Goal: Information Seeking & Learning: Learn about a topic

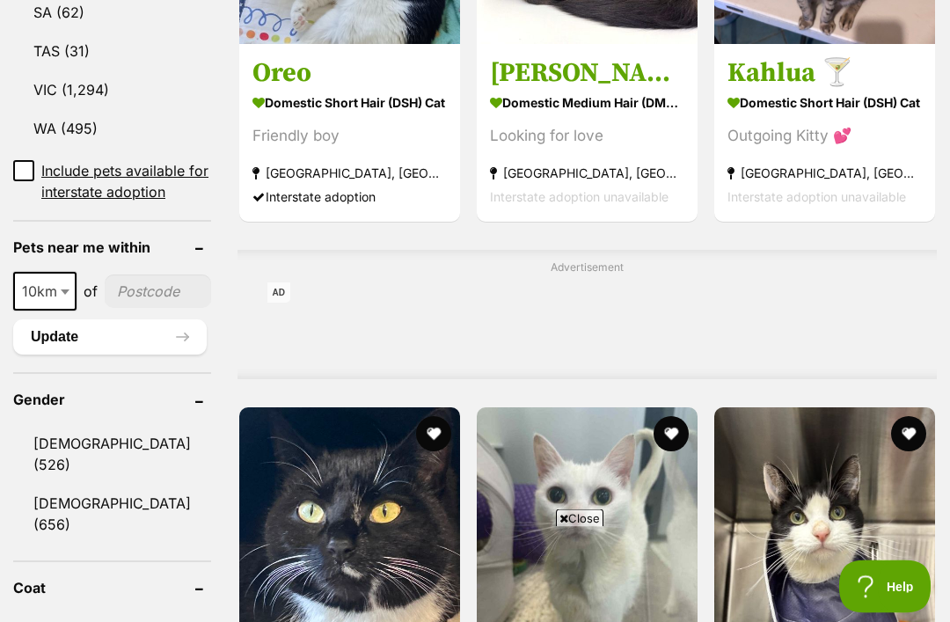
scroll to position [1215, 0]
click at [62, 300] on span at bounding box center [67, 291] width 18 height 39
select select "25"
click at [133, 283] on input"] "postcode" at bounding box center [159, 291] width 104 height 33
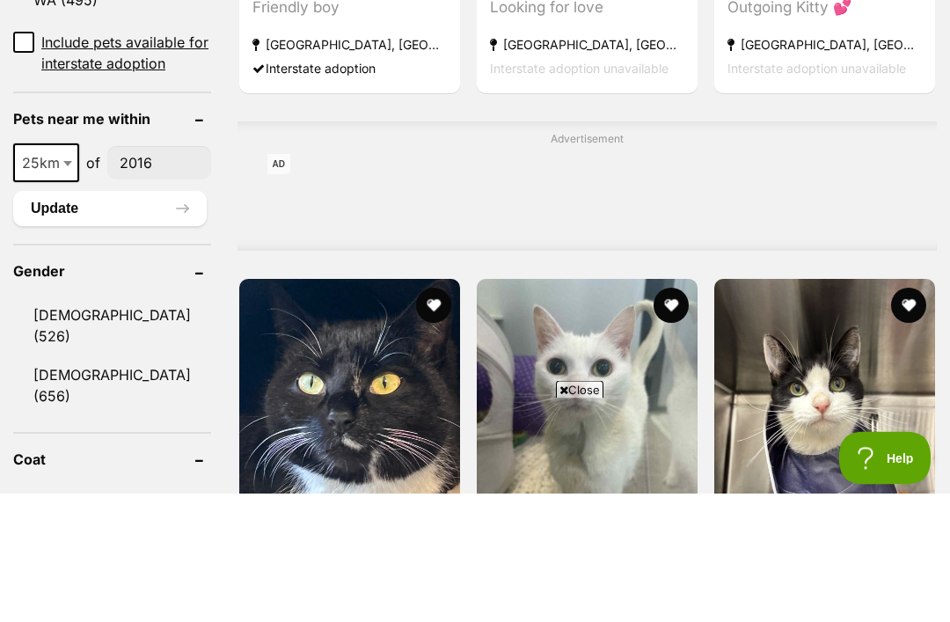
scroll to position [0, 0]
type input"] "2016"
click at [103, 320] on button "Update" at bounding box center [110, 337] width 194 height 35
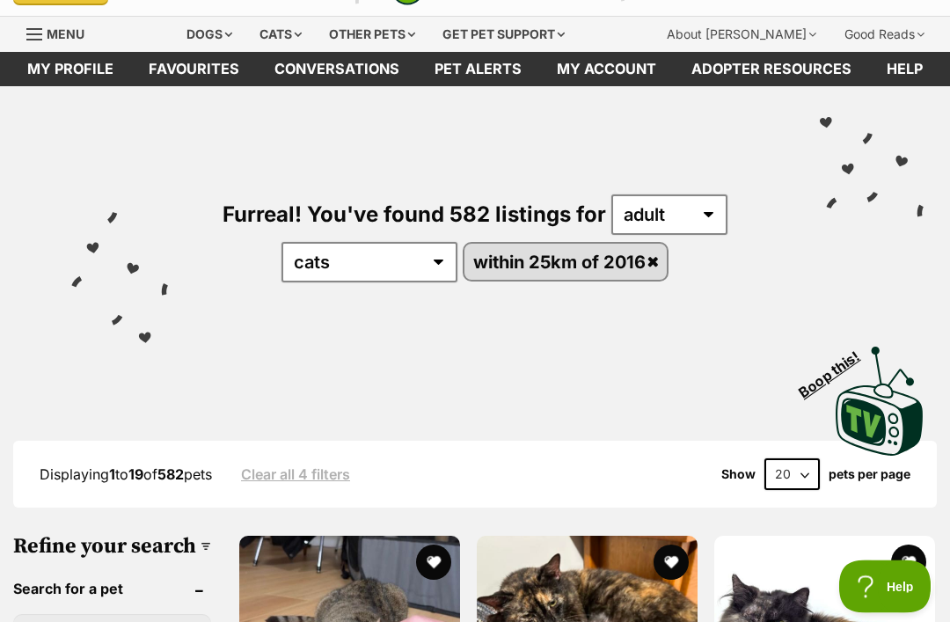
scroll to position [13, 0]
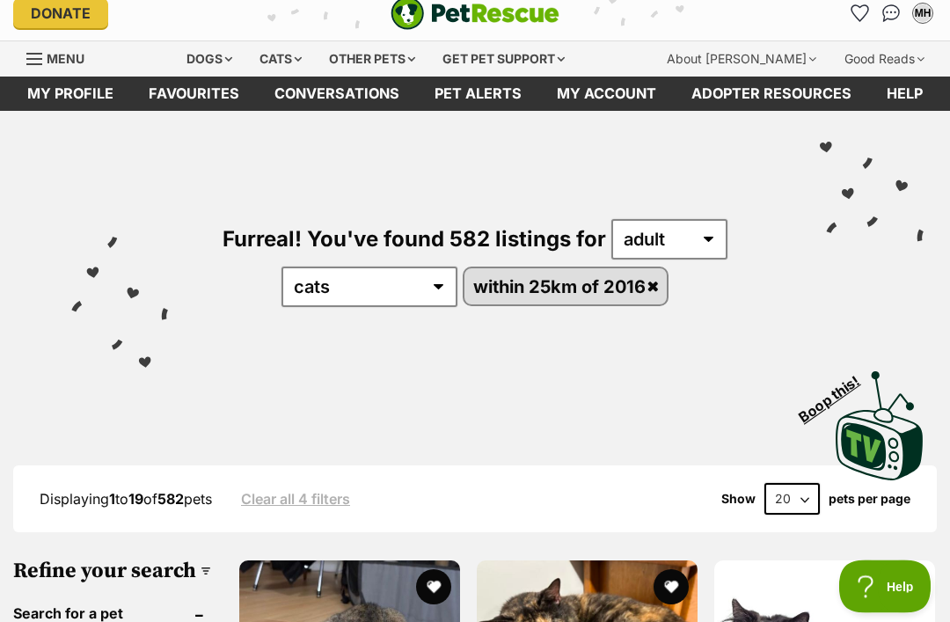
click at [789, 511] on select "20 40 60" at bounding box center [792, 500] width 55 height 32
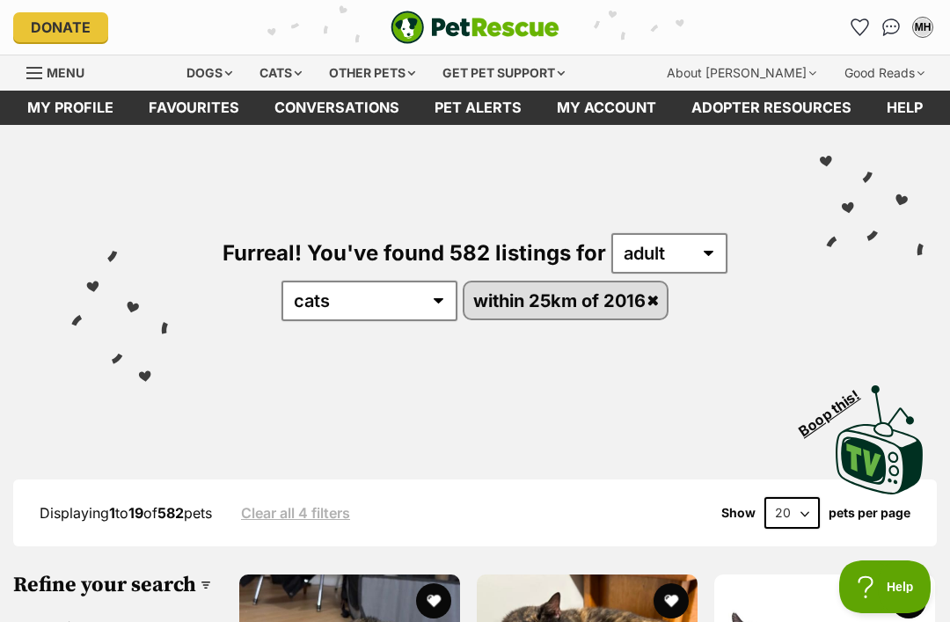
select select "60"
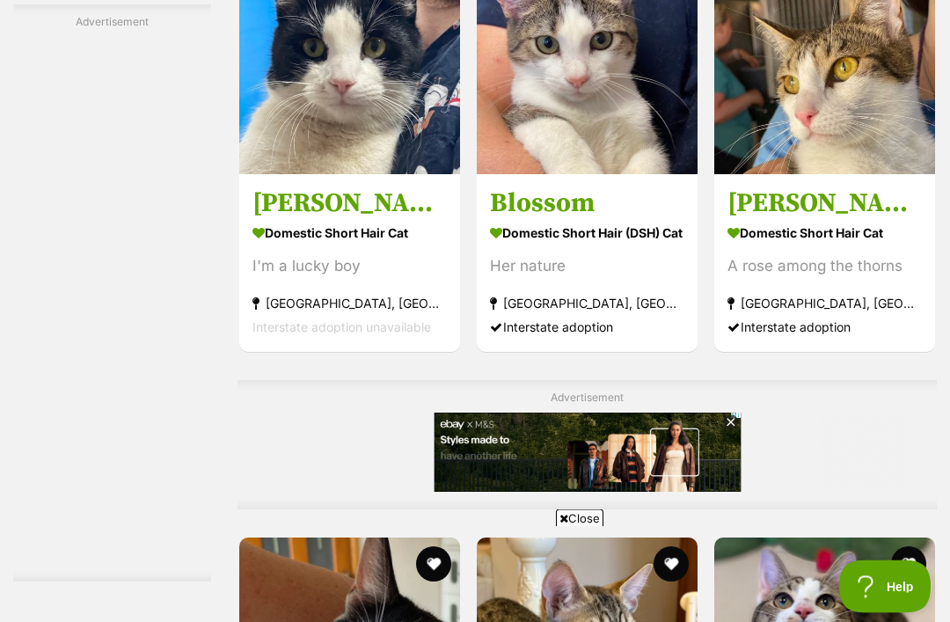
scroll to position [4438, 0]
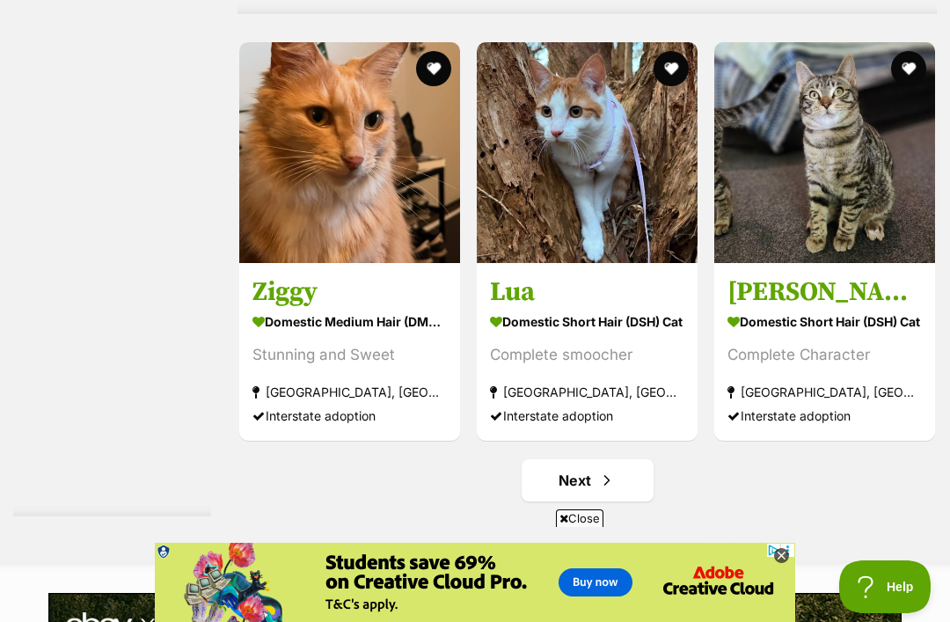
click at [598, 470] on span "Next page" at bounding box center [607, 480] width 18 height 21
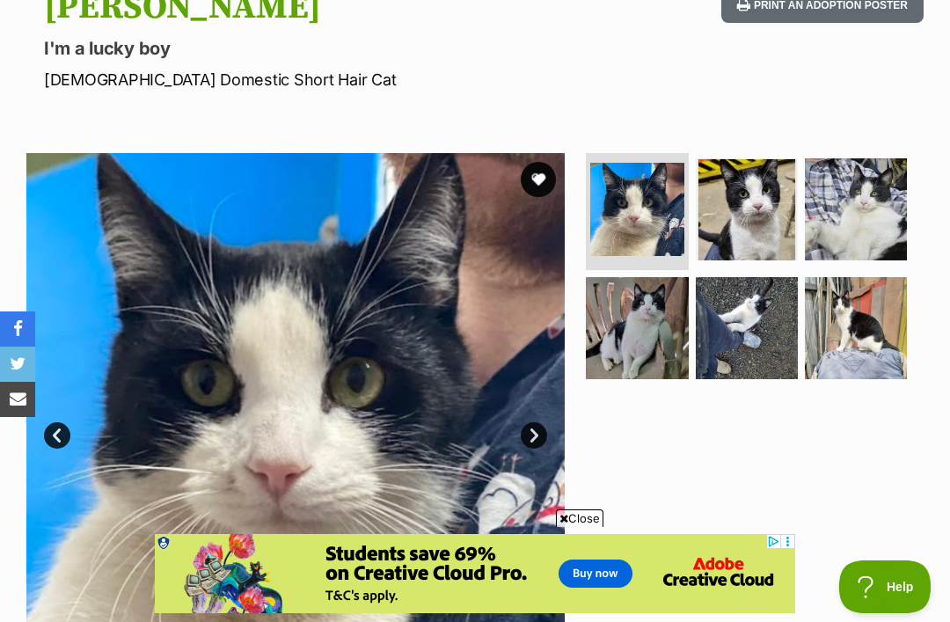
scroll to position [212, 0]
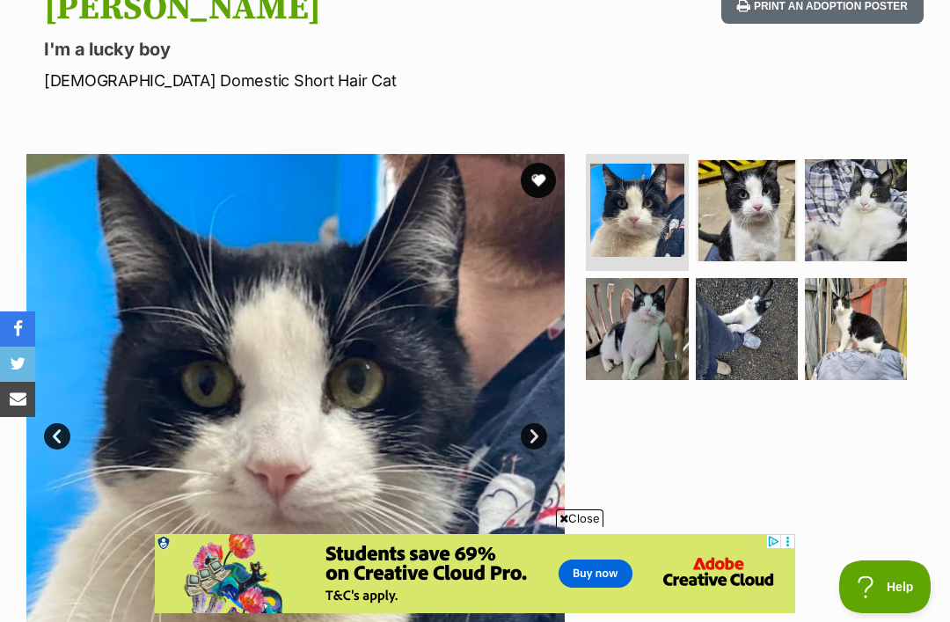
click at [749, 341] on img at bounding box center [747, 329] width 102 height 102
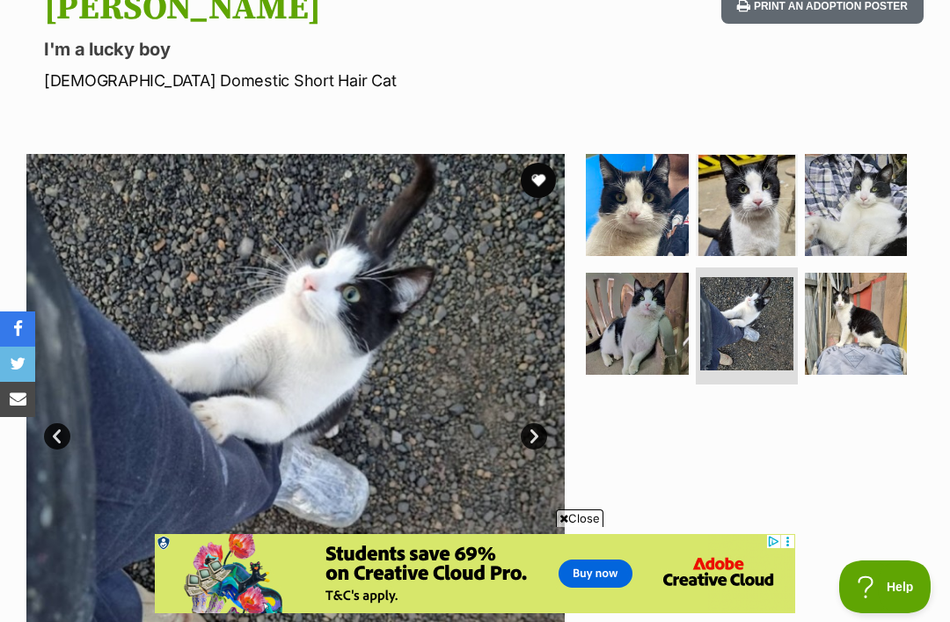
click at [875, 211] on img at bounding box center [856, 205] width 102 height 102
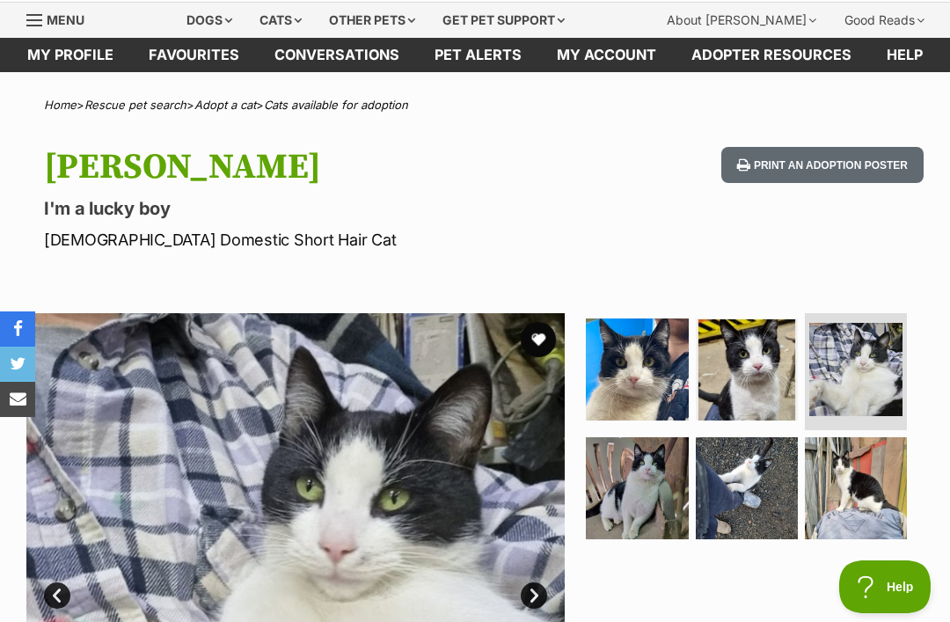
scroll to position [0, 0]
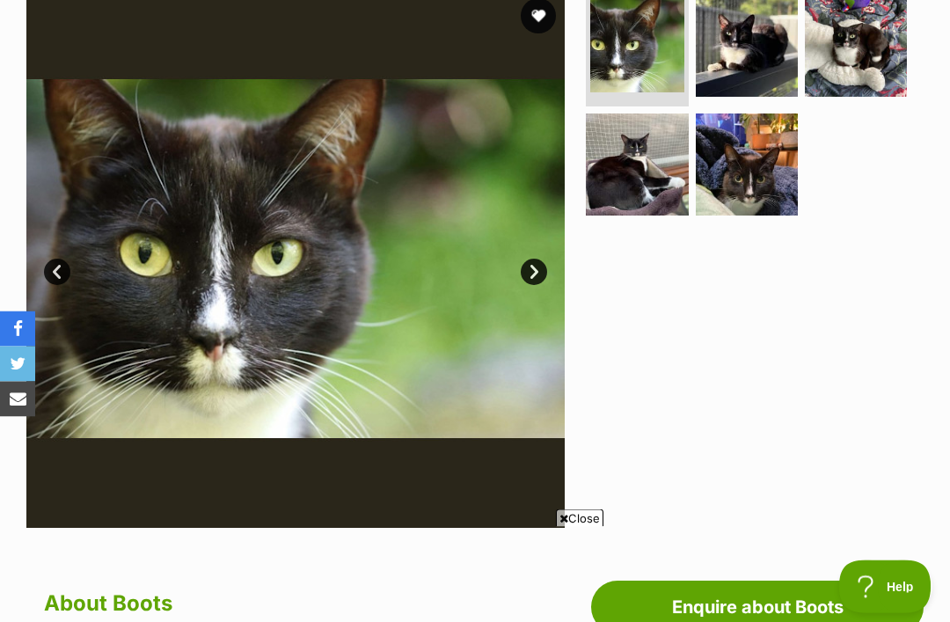
scroll to position [377, 0]
click at [869, 62] on img at bounding box center [856, 46] width 102 height 102
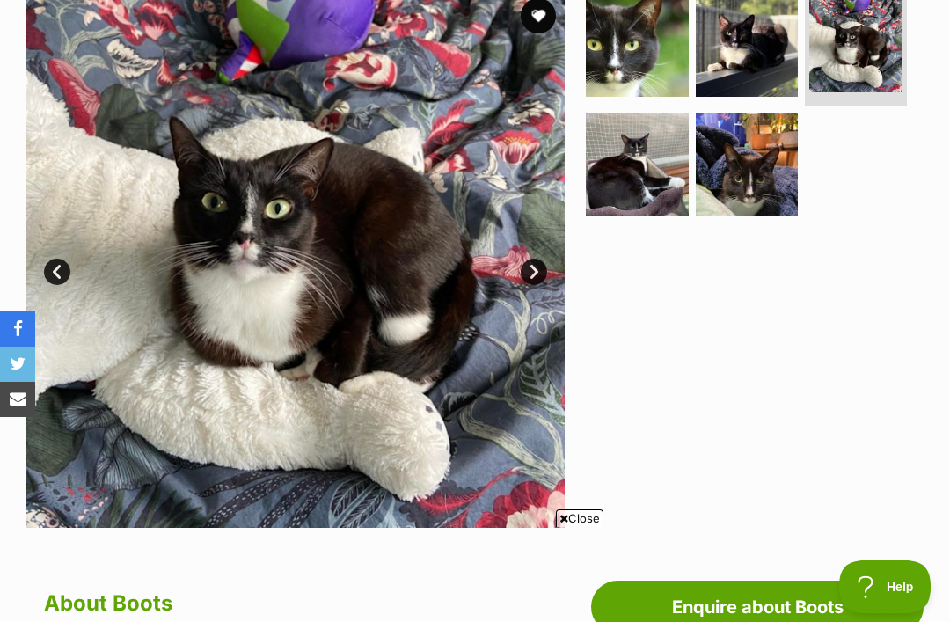
click at [541, 275] on link "Next" at bounding box center [534, 272] width 26 height 26
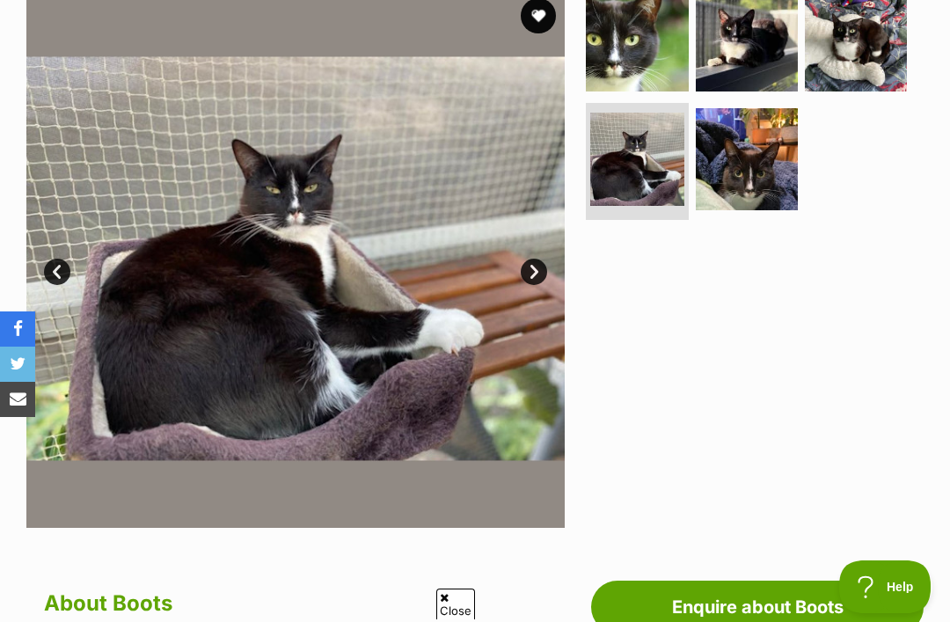
click at [539, 268] on link "Next" at bounding box center [534, 272] width 26 height 26
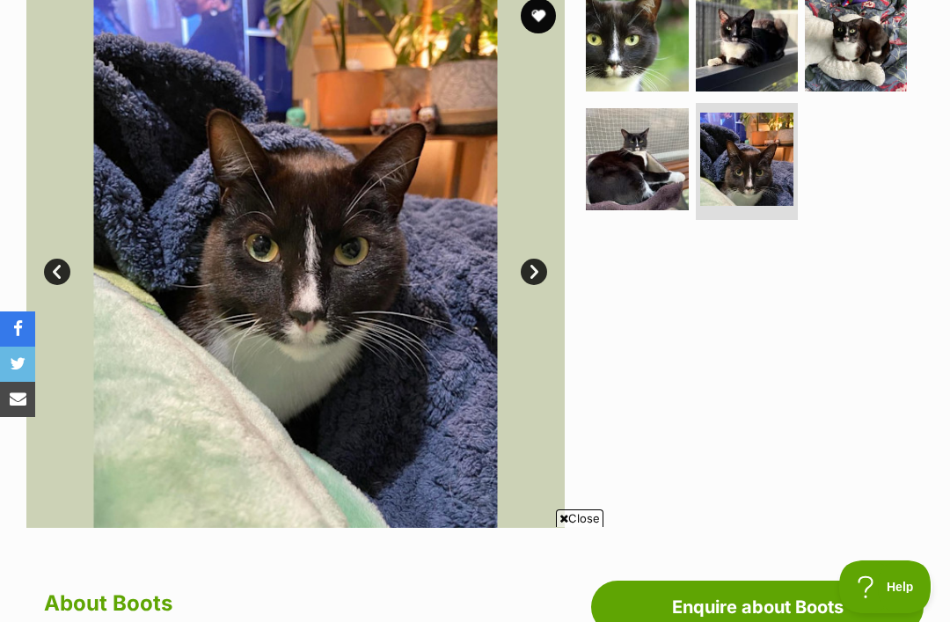
scroll to position [0, 0]
click at [546, 273] on link "Next" at bounding box center [534, 272] width 26 height 26
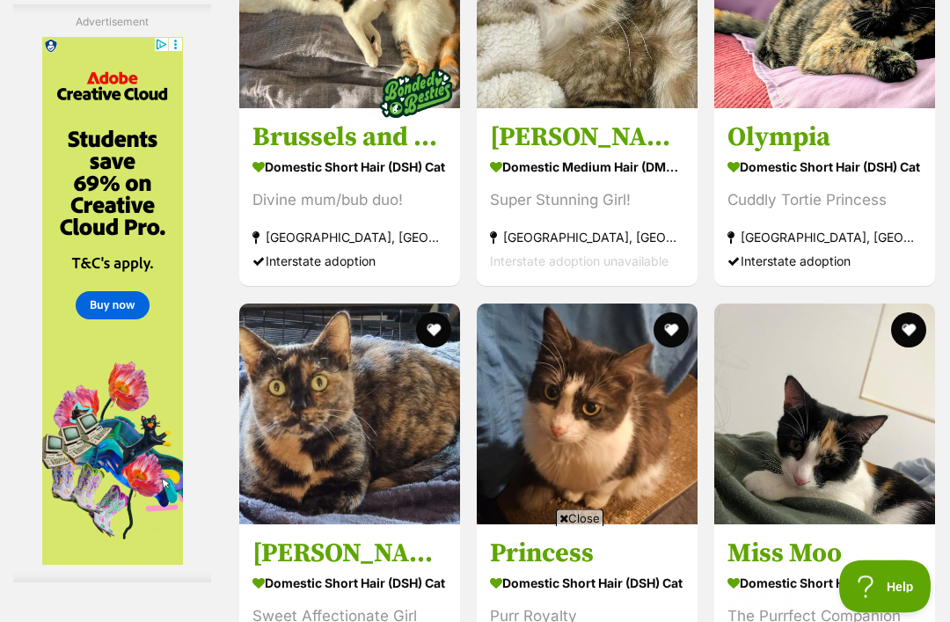
scroll to position [8673, 0]
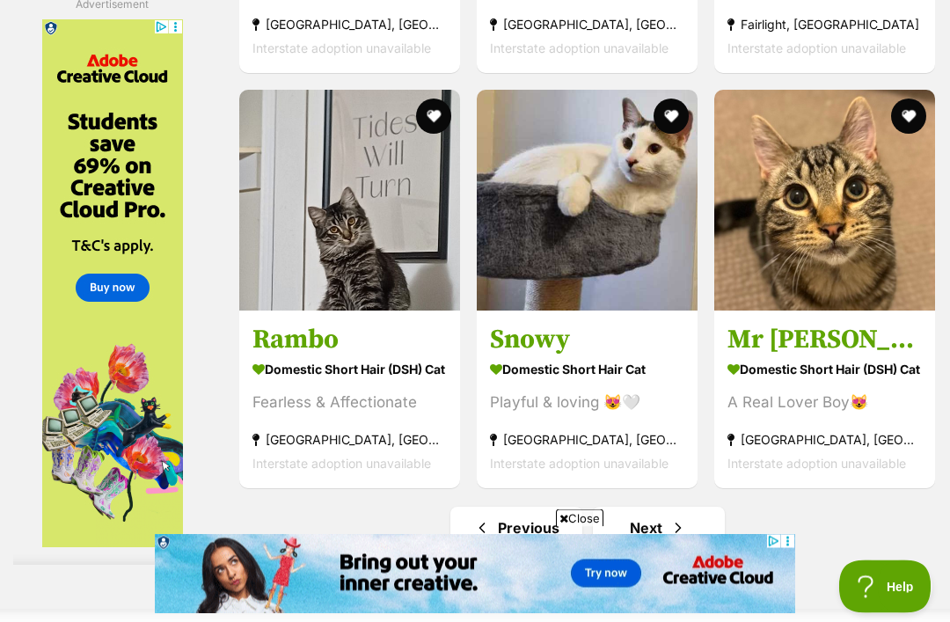
scroll to position [10276, 0]
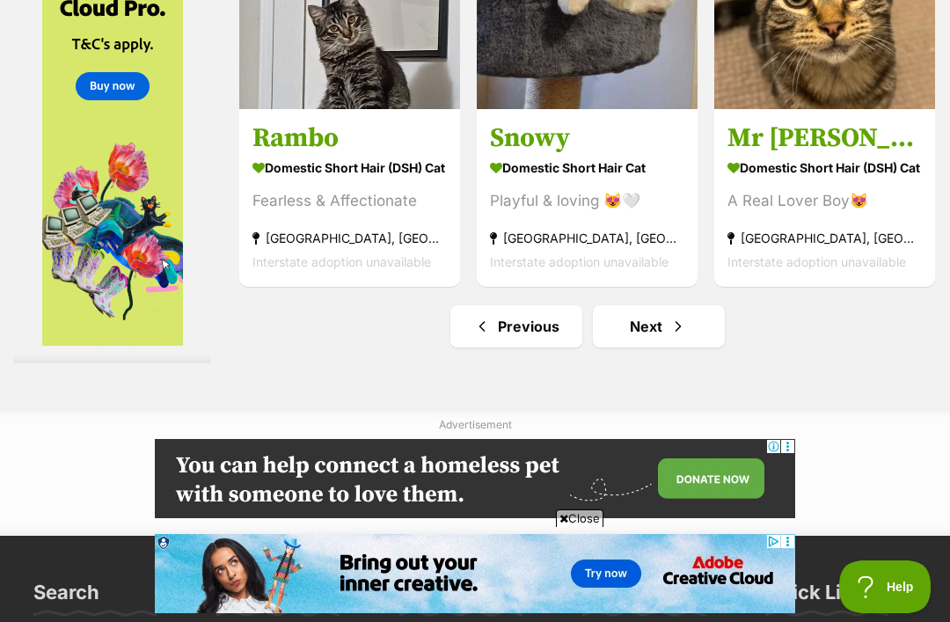
click at [662, 348] on link "Next" at bounding box center [659, 326] width 132 height 42
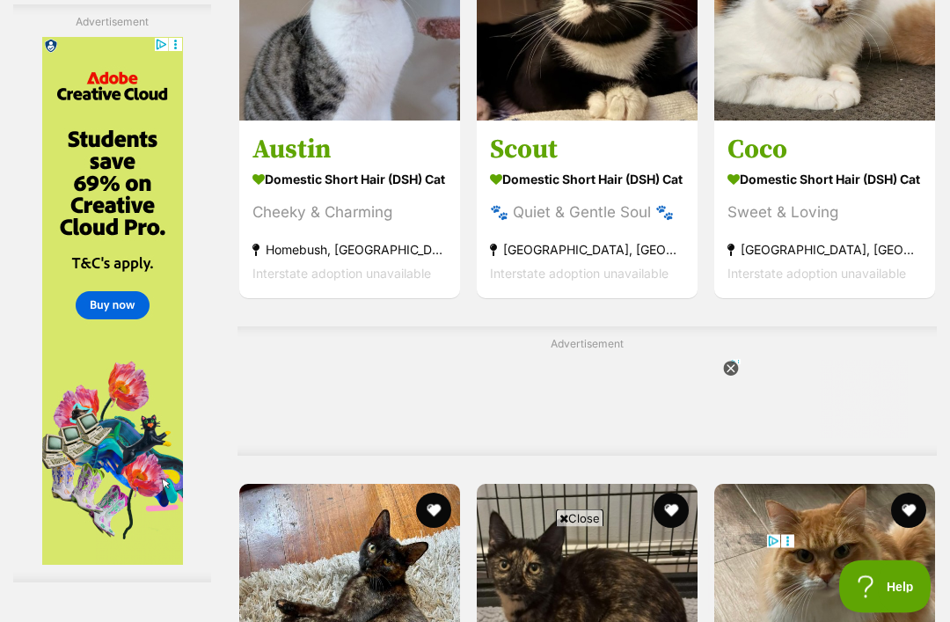
scroll to position [6161, 0]
click at [618, 256] on section "Domestic Short Hair (DSH) Cat 🐾 Quiet & Gentle Soul 🐾 Redfern, NSW Interstate a…" at bounding box center [587, 225] width 194 height 119
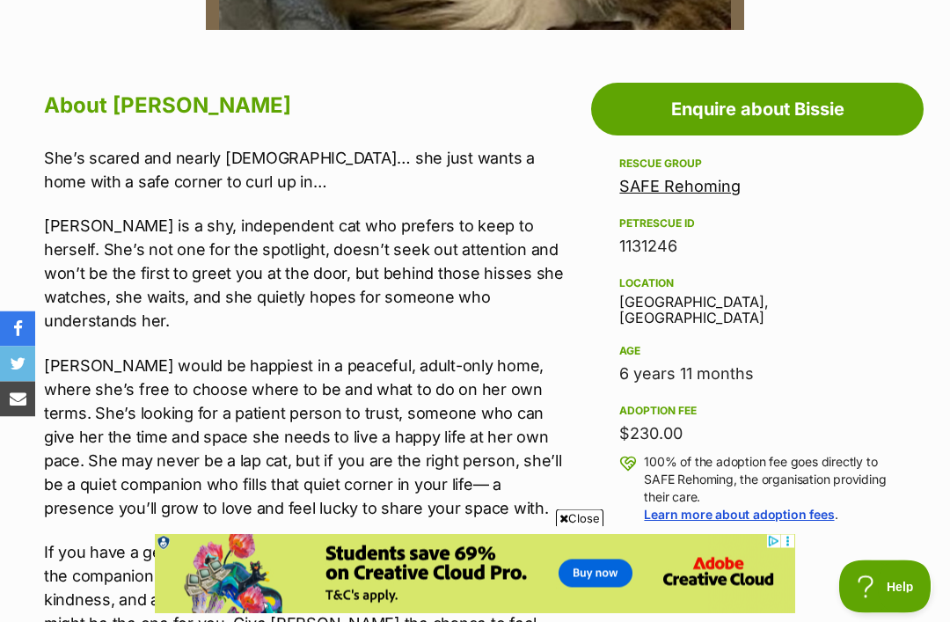
scroll to position [931, 0]
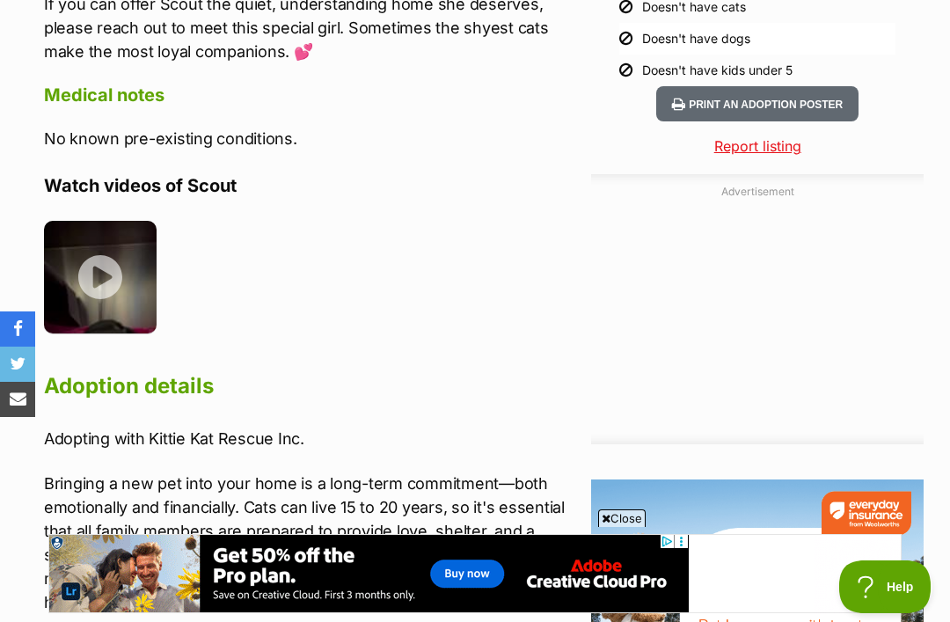
scroll to position [1885, 0]
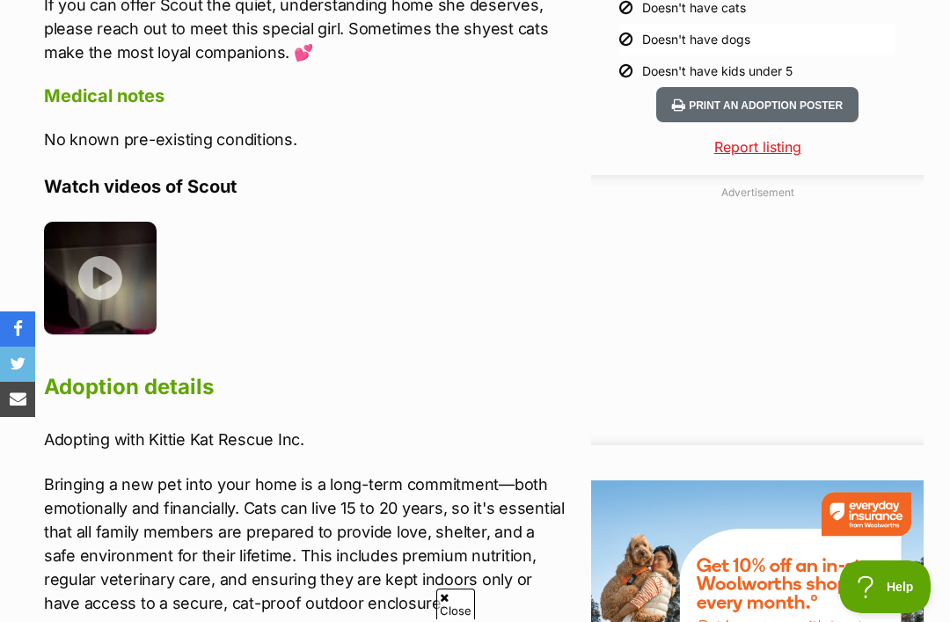
click at [102, 250] on img at bounding box center [100, 278] width 113 height 113
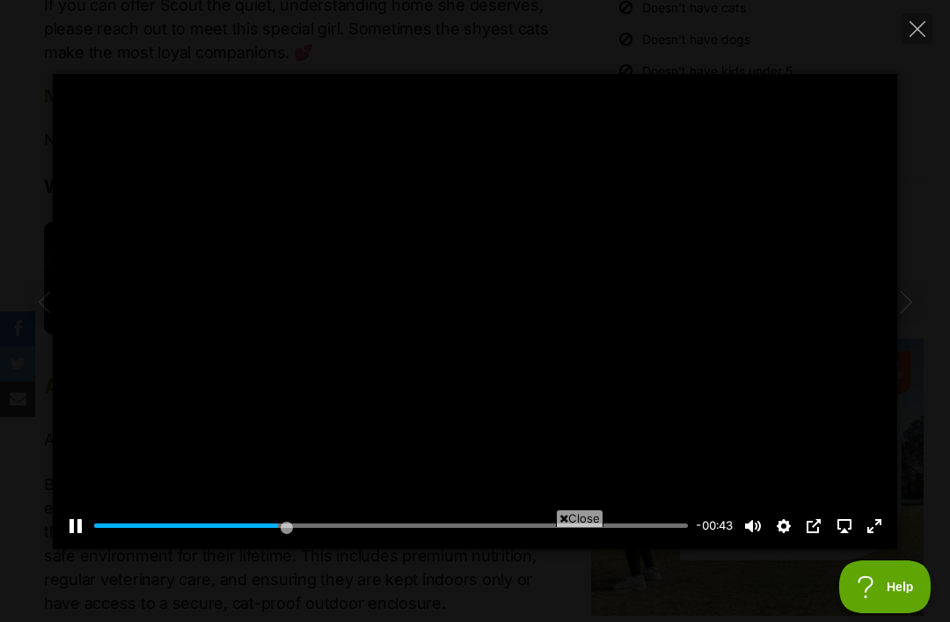
scroll to position [0, 0]
type input "54.23"
click at [920, 42] on button "Close" at bounding box center [917, 28] width 31 height 31
click at [918, 40] on button "Close" at bounding box center [917, 28] width 31 height 31
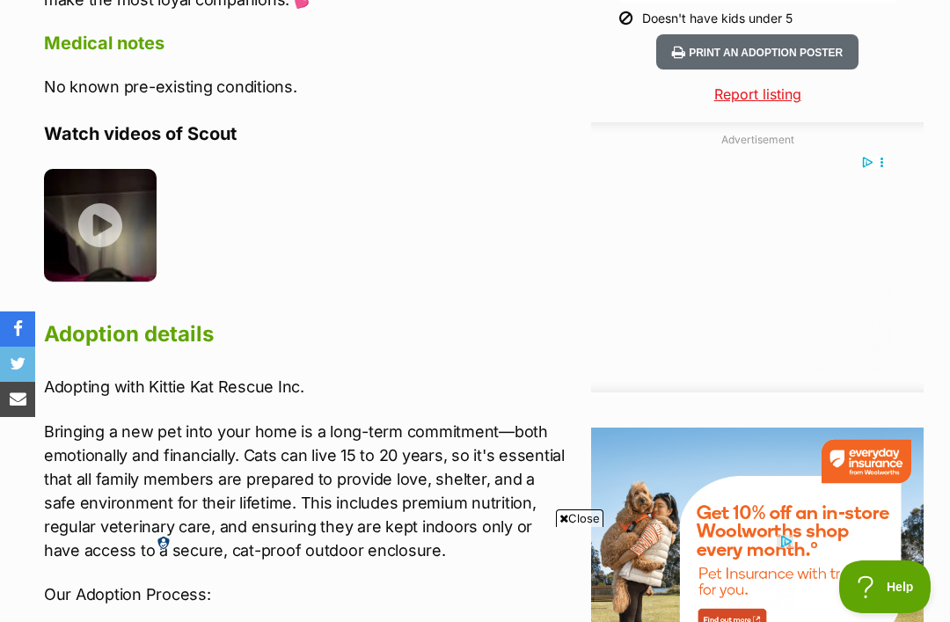
scroll to position [1941, 0]
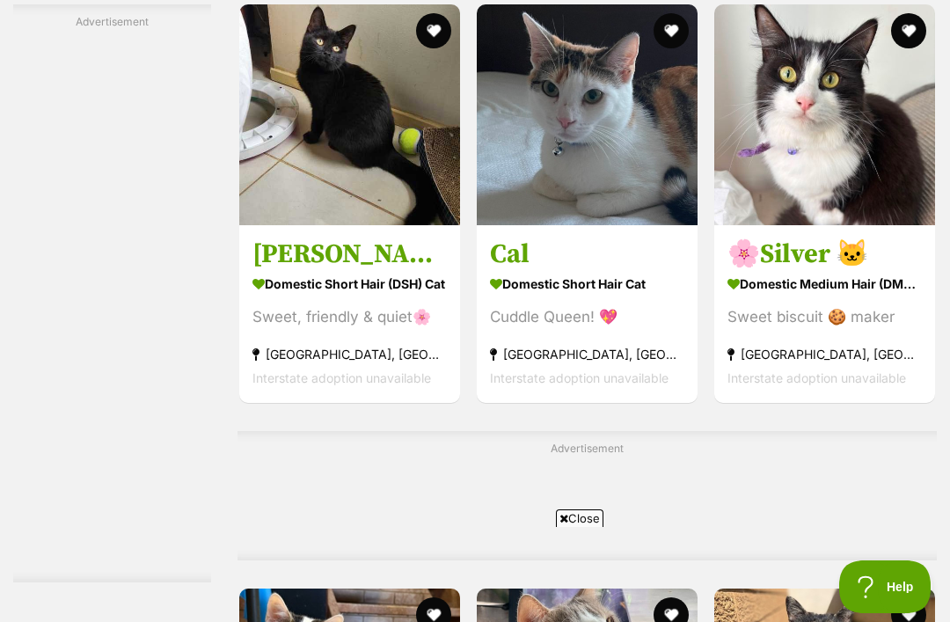
scroll to position [8145, 0]
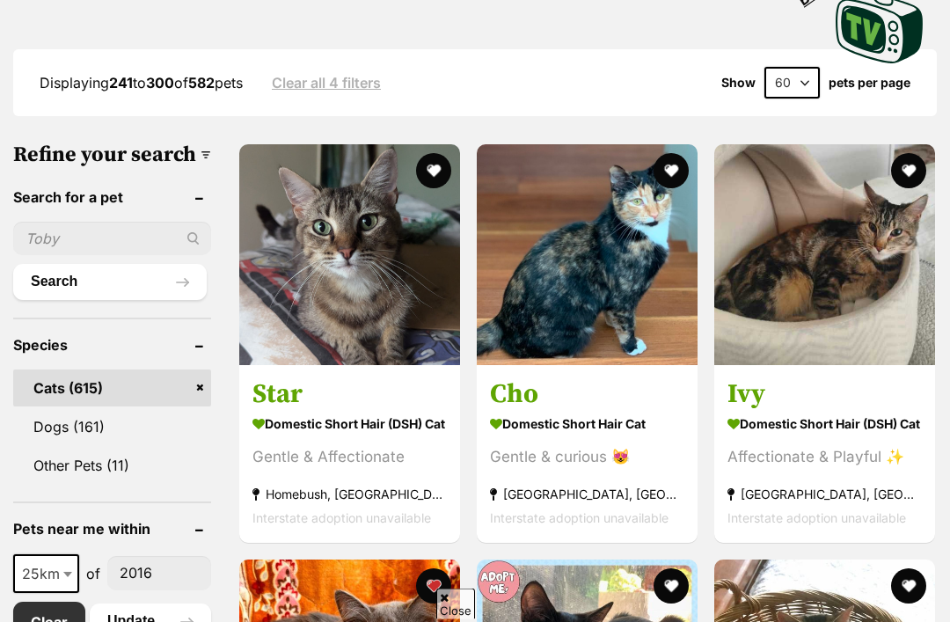
scroll to position [431, 0]
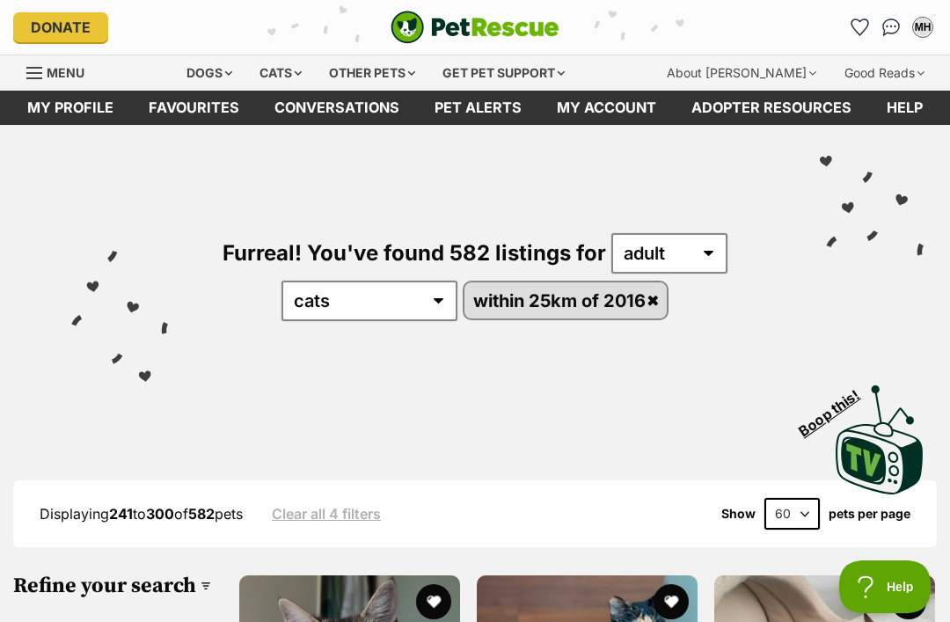
scroll to position [0, 0]
